Goal: Task Accomplishment & Management: Use online tool/utility

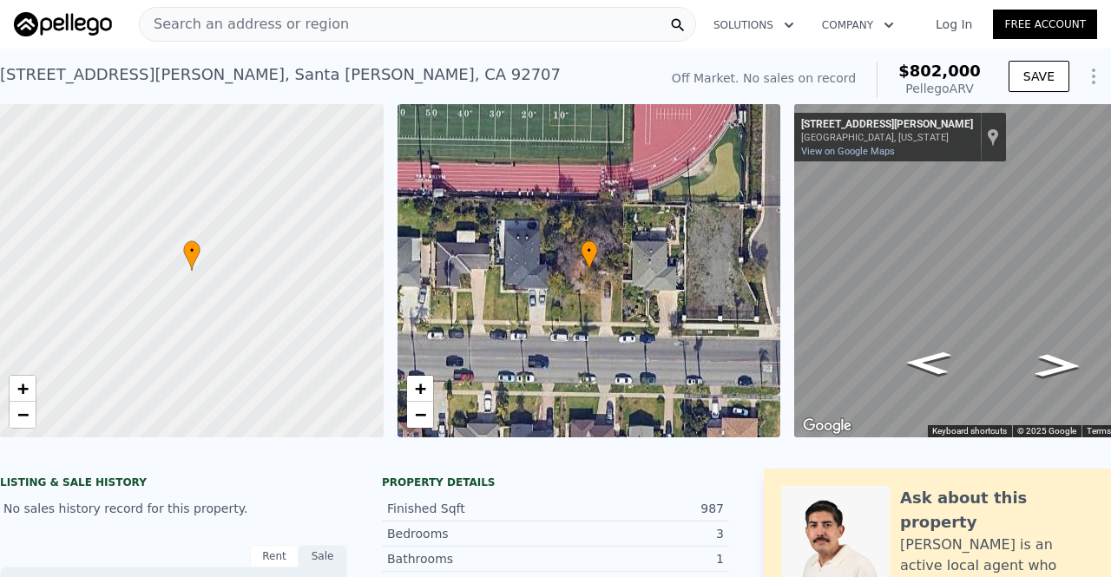
scroll to position [0, 101]
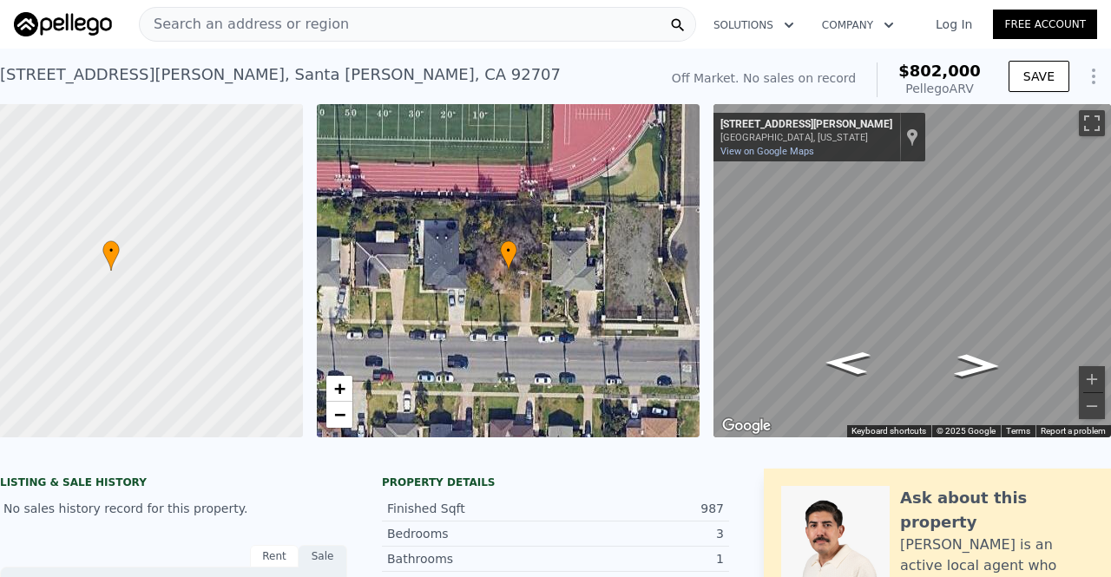
click at [222, 23] on span "Search an address or region" at bounding box center [244, 24] width 209 height 21
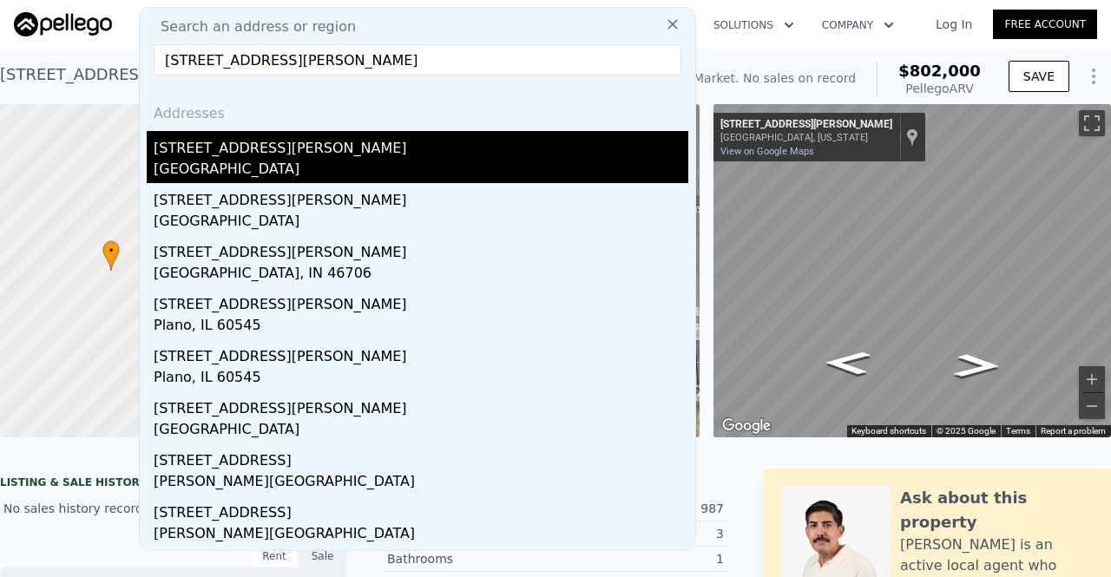
type input "[STREET_ADDRESS][PERSON_NAME]"
click at [274, 148] on div "[STREET_ADDRESS][PERSON_NAME]" at bounding box center [421, 145] width 535 height 28
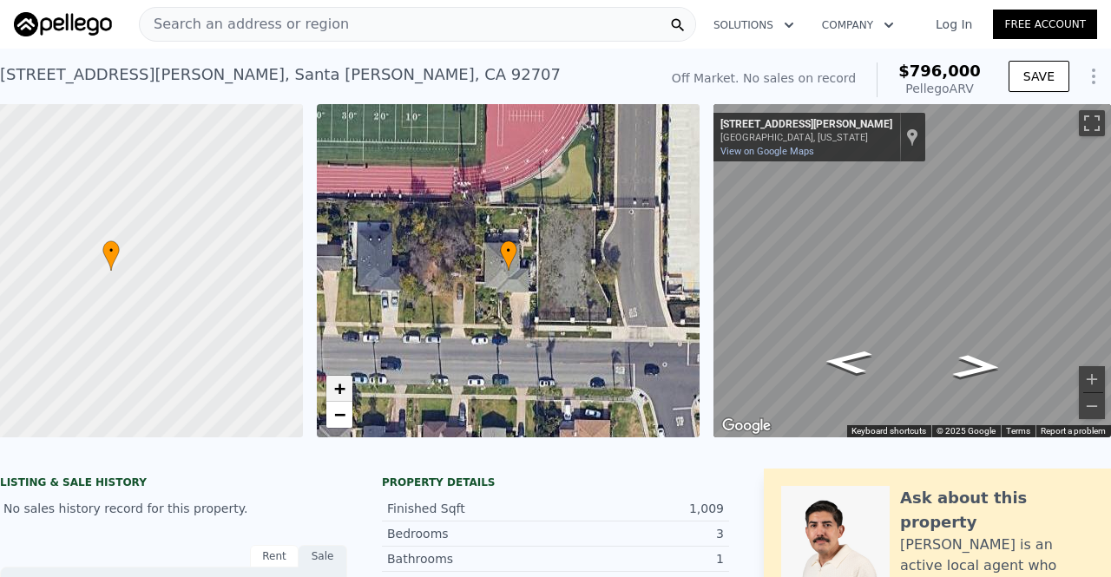
click at [333, 393] on span "+" at bounding box center [338, 389] width 11 height 22
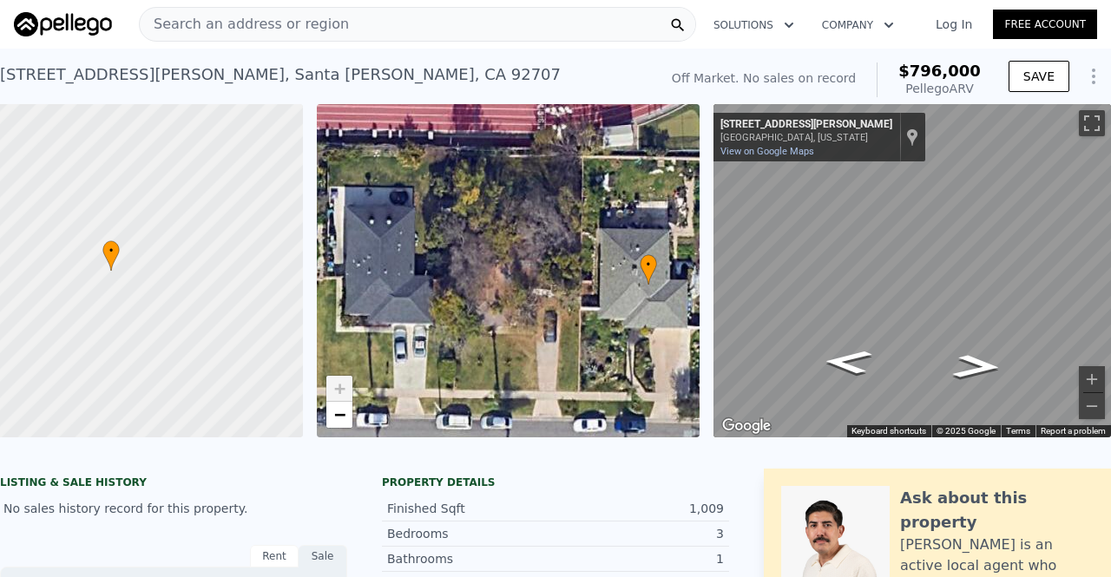
drag, startPoint x: 462, startPoint y: 279, endPoint x: 602, endPoint y: 291, distance: 140.3
click at [602, 291] on div "• + −" at bounding box center [509, 270] width 384 height 333
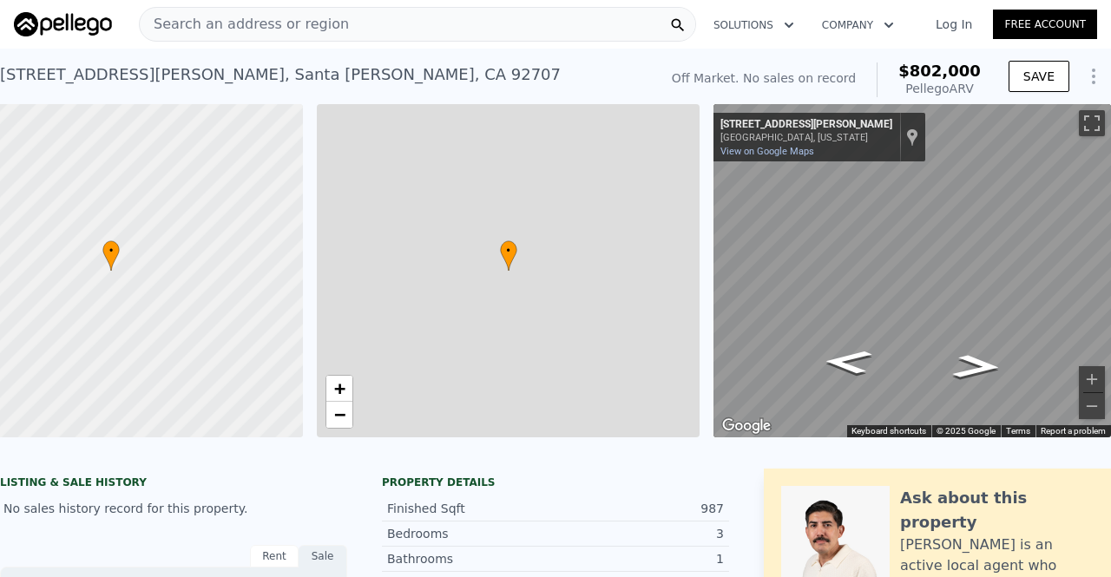
checkbox input "true"
type input "$ 802,000"
type input "$ 30,002"
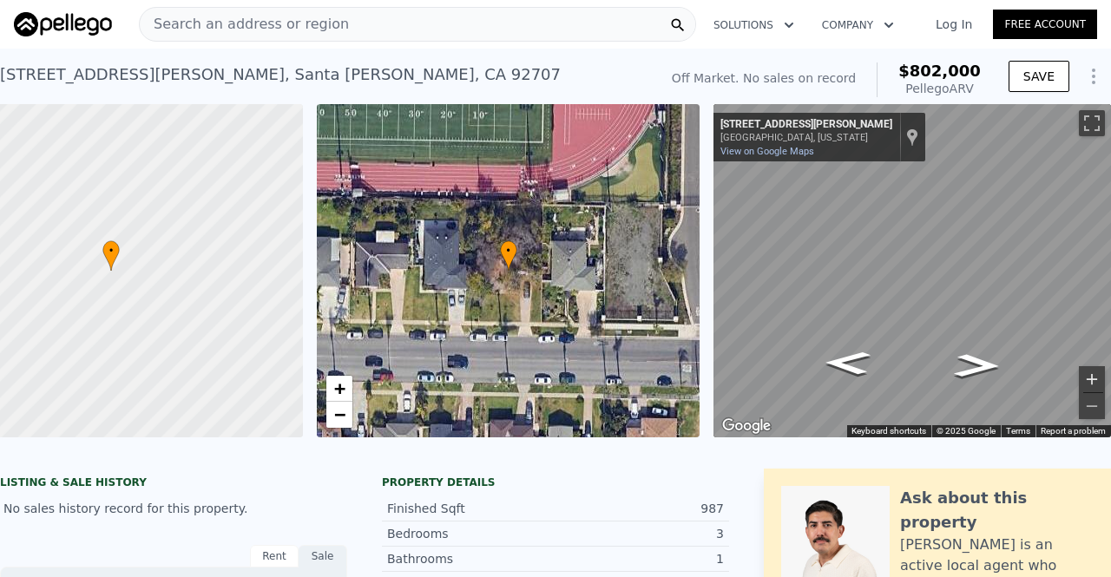
click at [1082, 373] on button "Zoom in" at bounding box center [1092, 379] width 26 height 26
click at [949, 26] on link "Log In" at bounding box center [954, 24] width 78 height 17
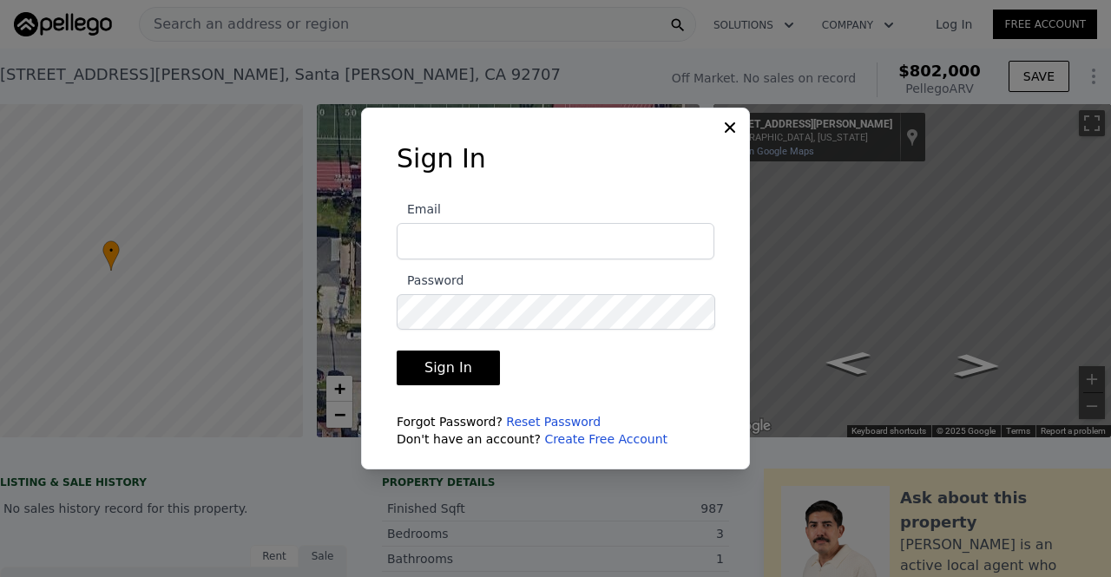
click at [580, 231] on input "Email" at bounding box center [556, 241] width 318 height 36
type input "[PERSON_NAME][EMAIL_ADDRESS][DOMAIN_NAME]"
click at [478, 375] on button "Sign In" at bounding box center [448, 368] width 103 height 35
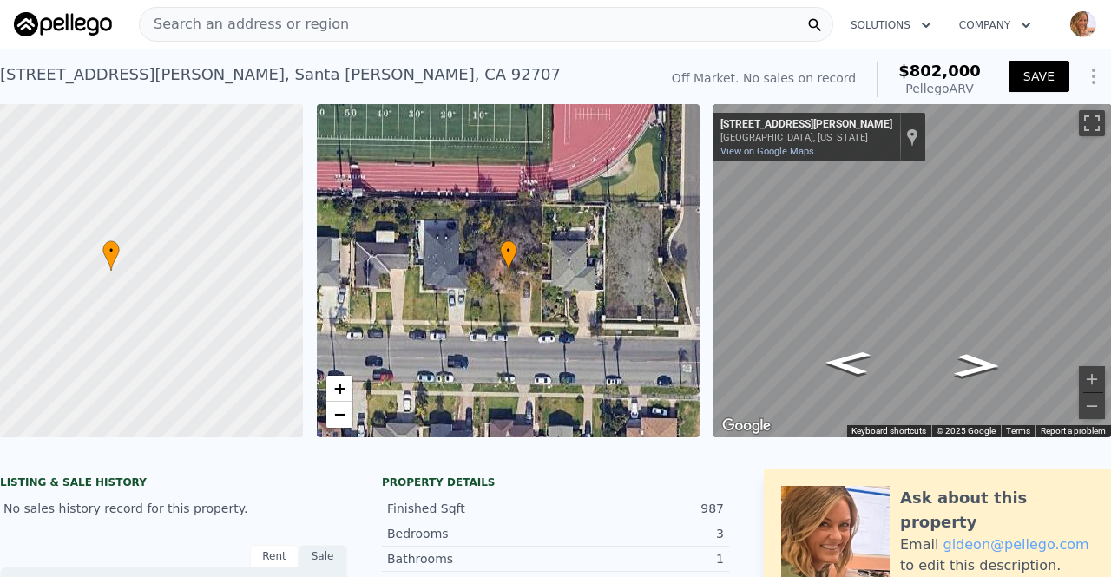
click at [1028, 69] on button "SAVE" at bounding box center [1039, 76] width 61 height 31
click at [1084, 77] on icon "Show Options" at bounding box center [1094, 76] width 21 height 21
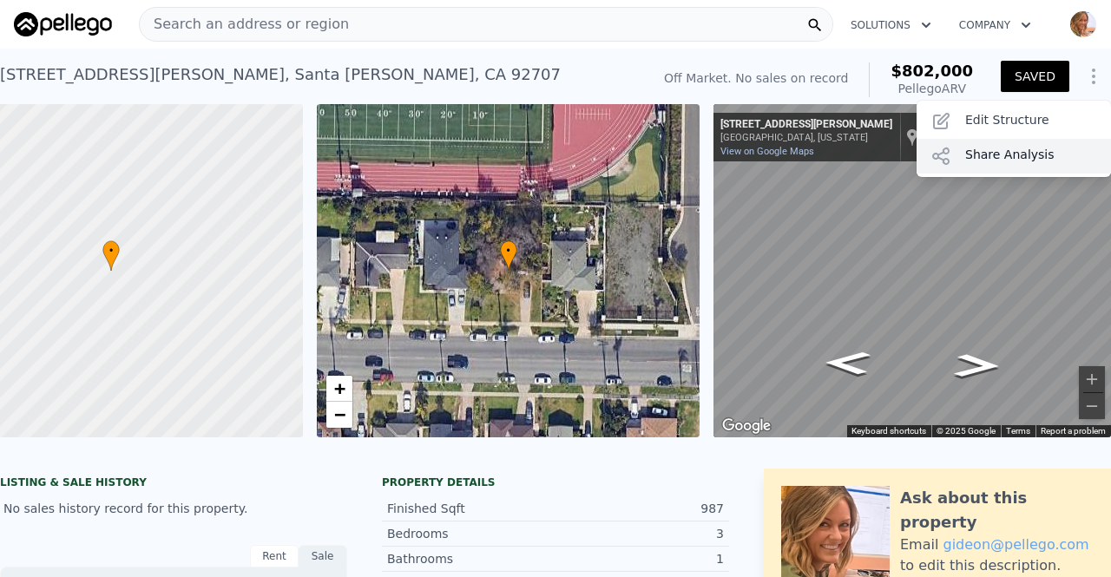
click at [1005, 156] on div "Share Analysis" at bounding box center [1014, 156] width 195 height 35
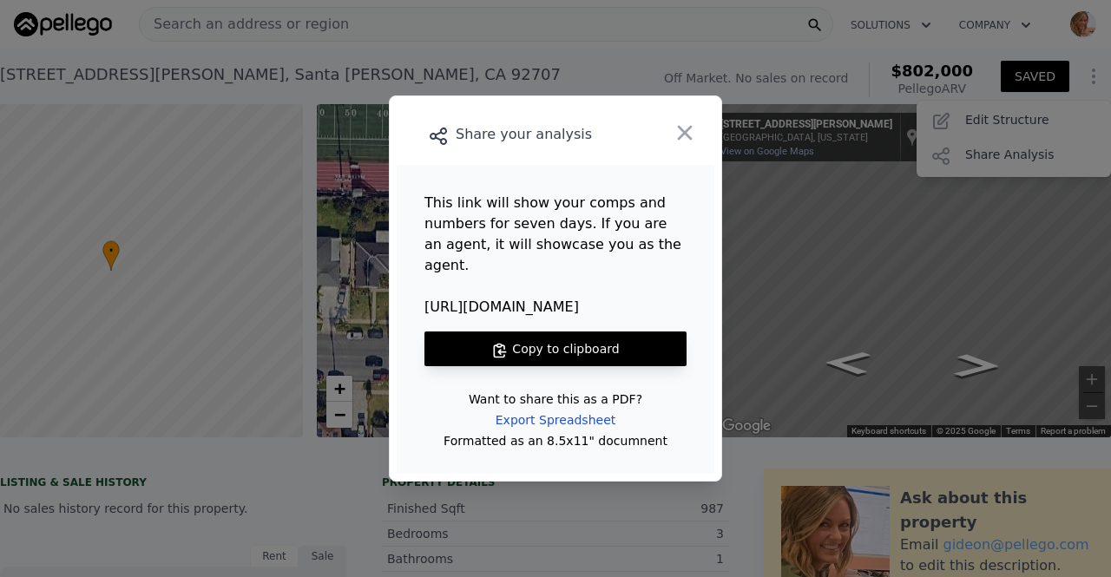
drag, startPoint x: 579, startPoint y: 302, endPoint x: 422, endPoint y: 293, distance: 157.4
click at [422, 293] on main "This link will show your comps and numbers for seven days. If you are an agent,…" at bounding box center [556, 319] width 318 height 309
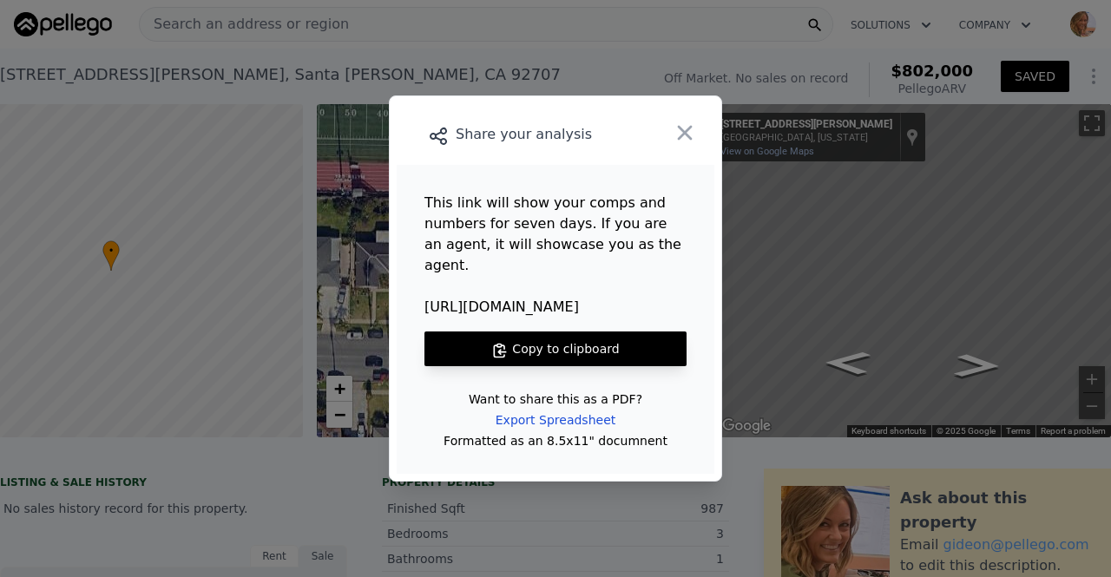
copy span "[URL][DOMAIN_NAME]"
click at [690, 145] on icon "button" at bounding box center [685, 133] width 24 height 24
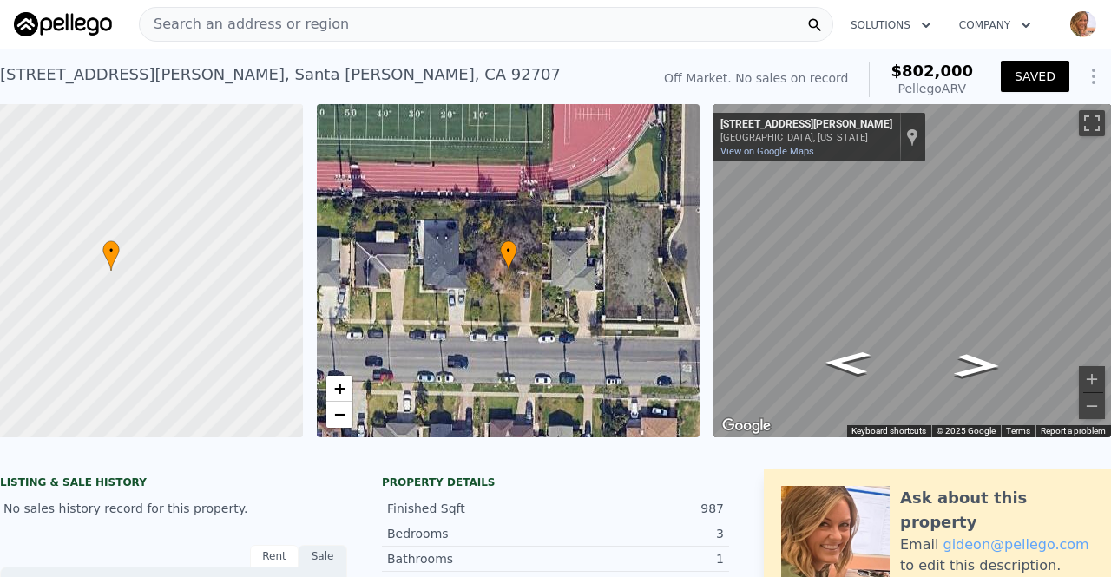
type input "1.5"
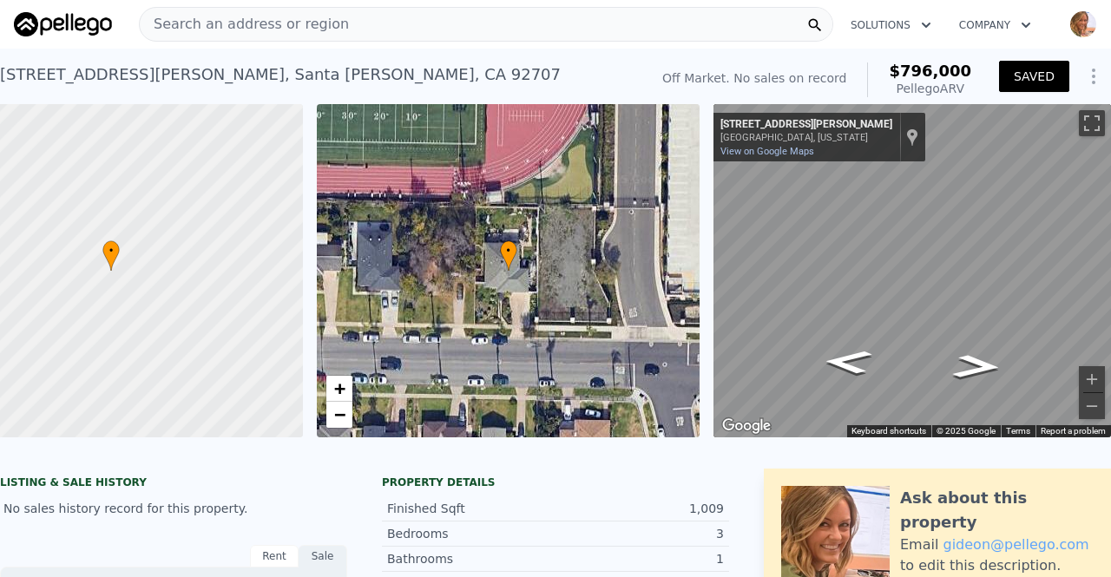
click at [1031, 67] on button "SAVED" at bounding box center [1034, 76] width 70 height 31
click at [1084, 74] on icon "Show Options" at bounding box center [1094, 76] width 21 height 21
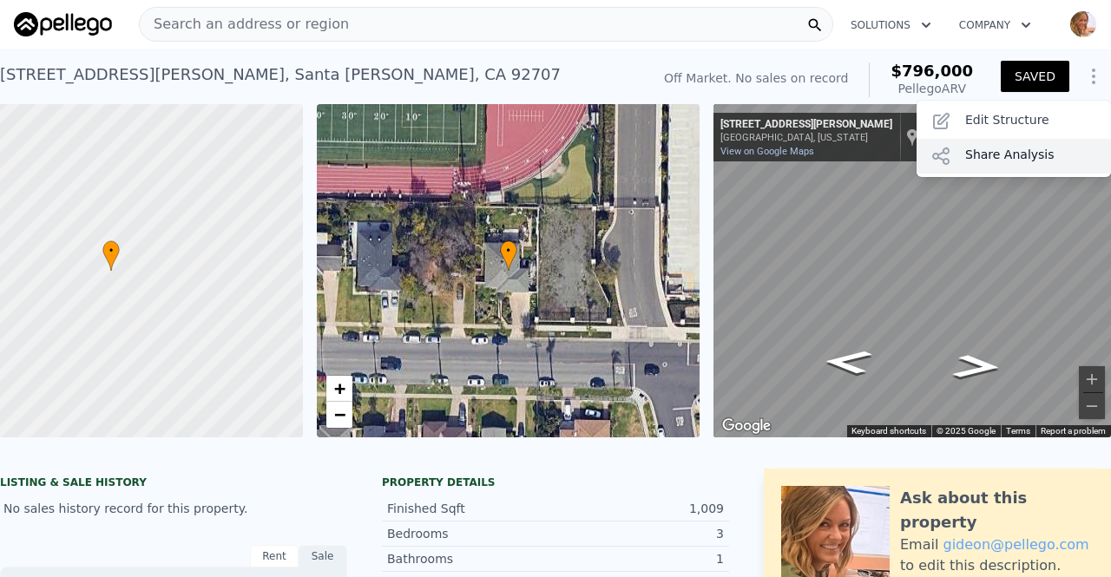
click at [1000, 155] on div "Share Analysis" at bounding box center [1014, 156] width 195 height 35
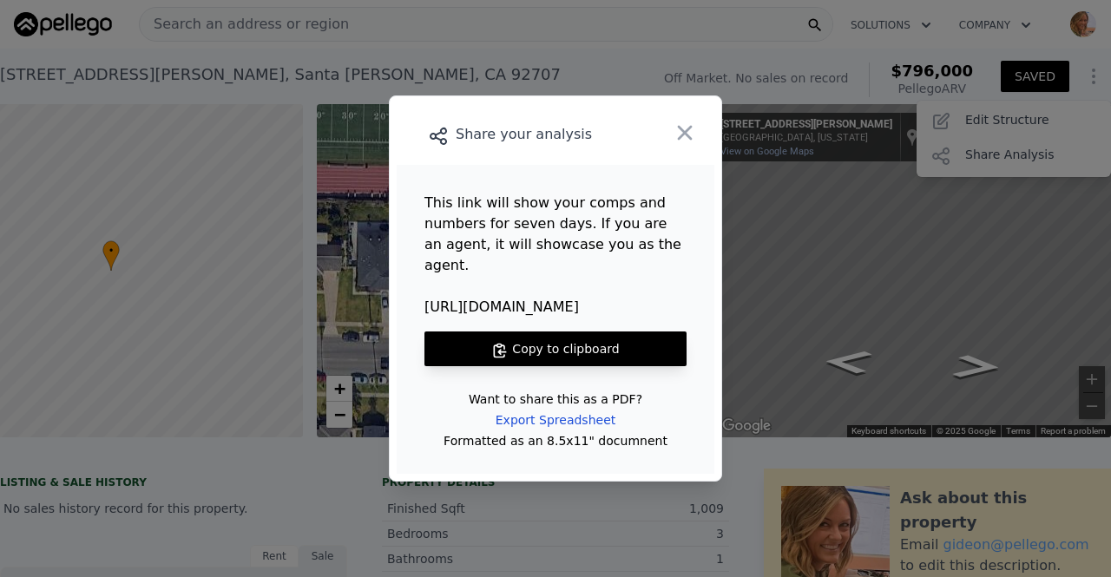
drag, startPoint x: 571, startPoint y: 295, endPoint x: 426, endPoint y: 295, distance: 145.0
click at [426, 297] on span "[URL][DOMAIN_NAME]" at bounding box center [556, 307] width 262 height 21
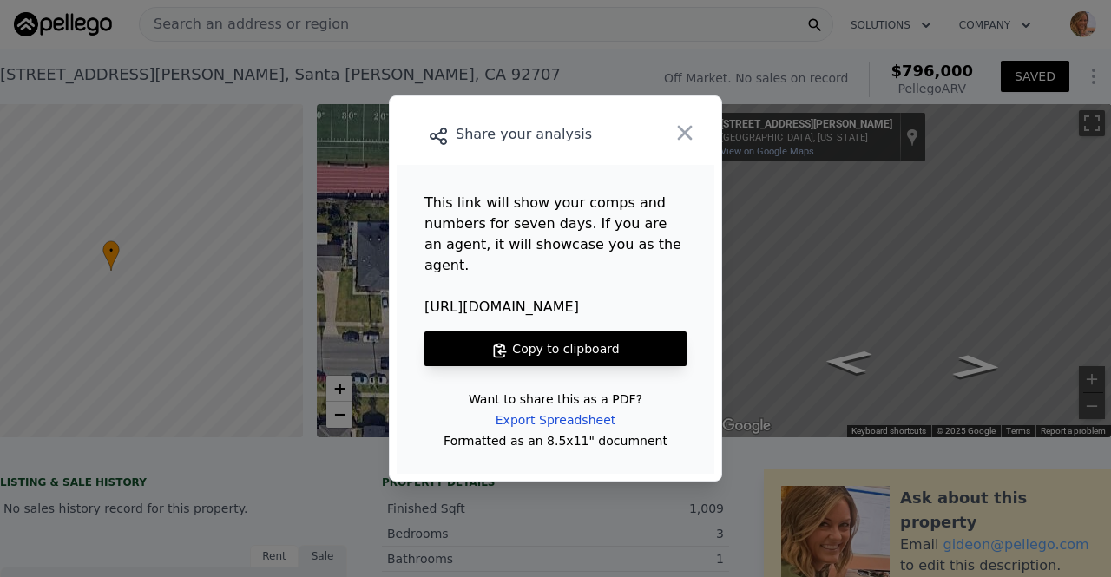
copy span "[URL][DOMAIN_NAME]"
